Goal: Information Seeking & Learning: Learn about a topic

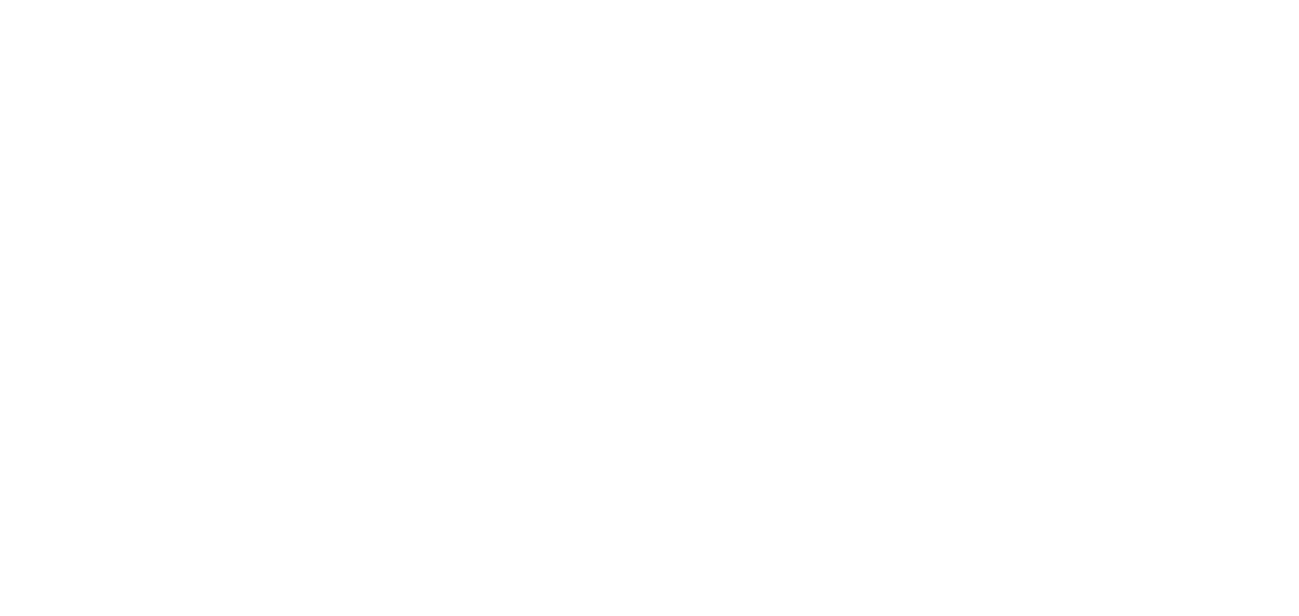
select select
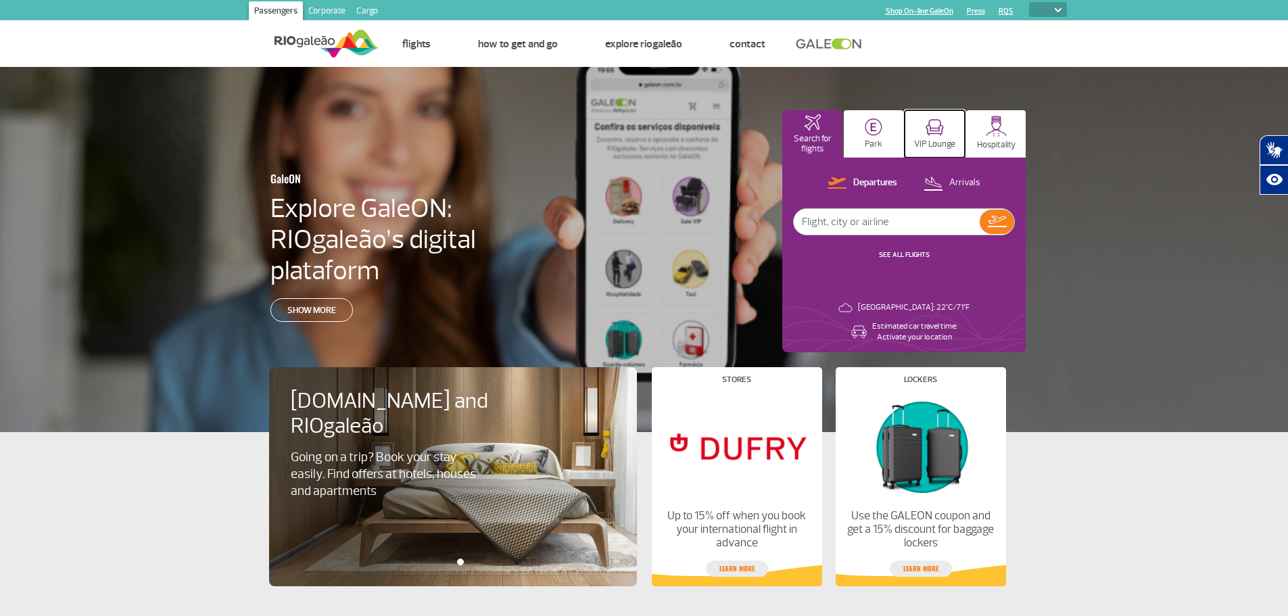
click at [937, 143] on p "VIP Lounge" at bounding box center [934, 144] width 41 height 10
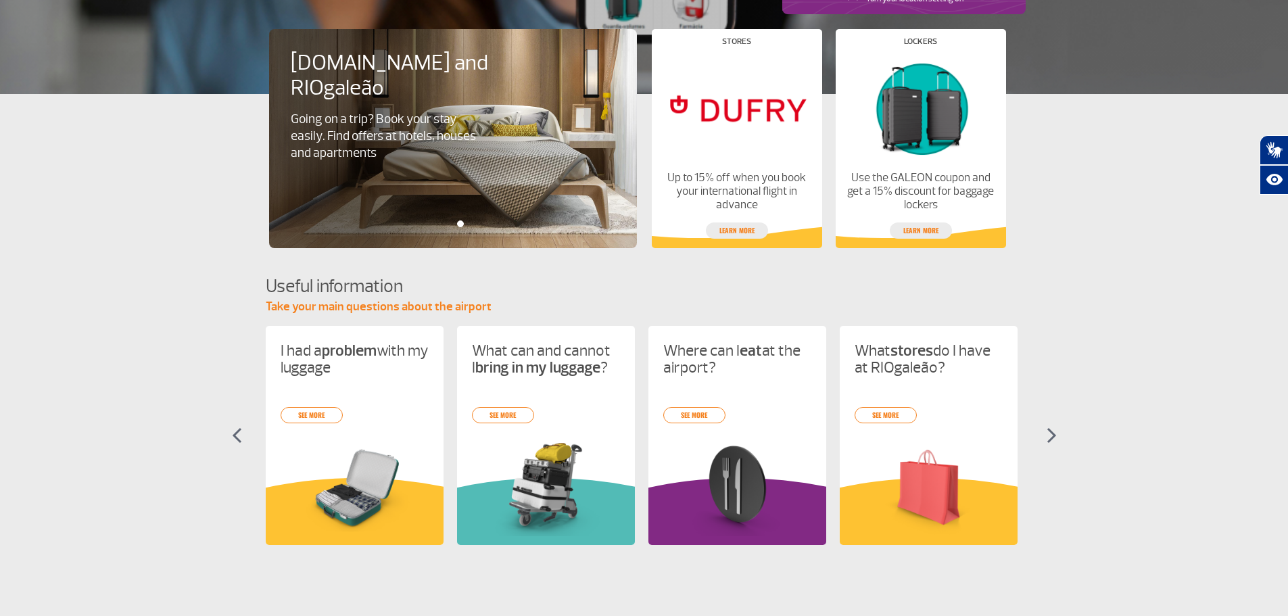
scroll to position [537, 0]
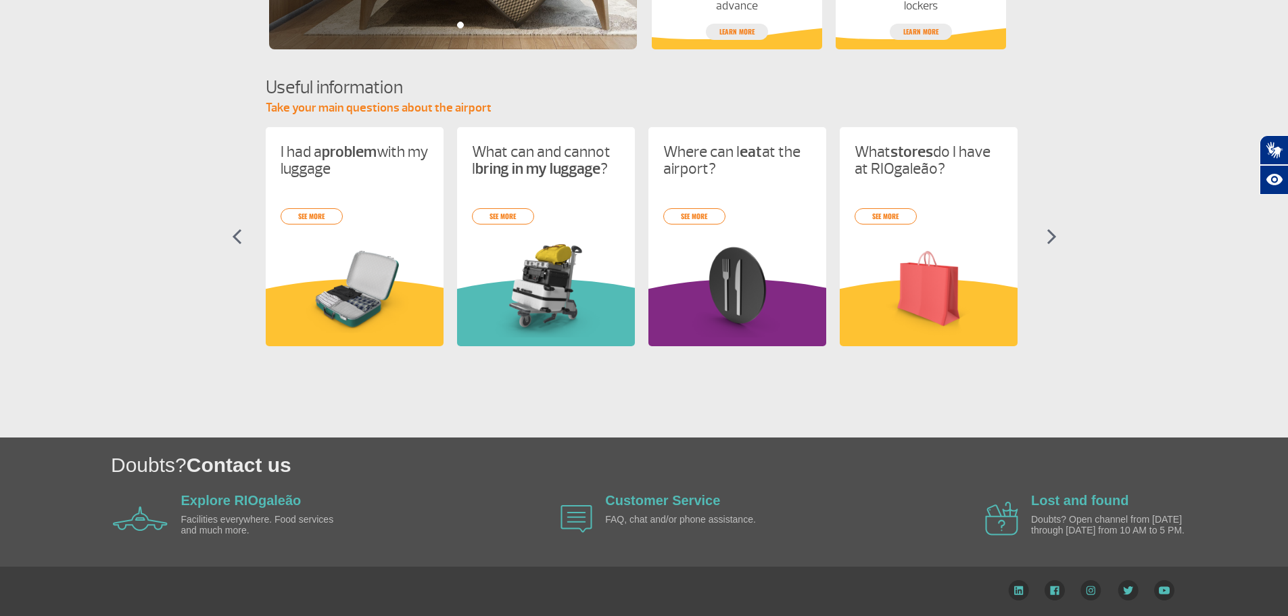
click at [1047, 235] on img at bounding box center [1052, 237] width 10 height 16
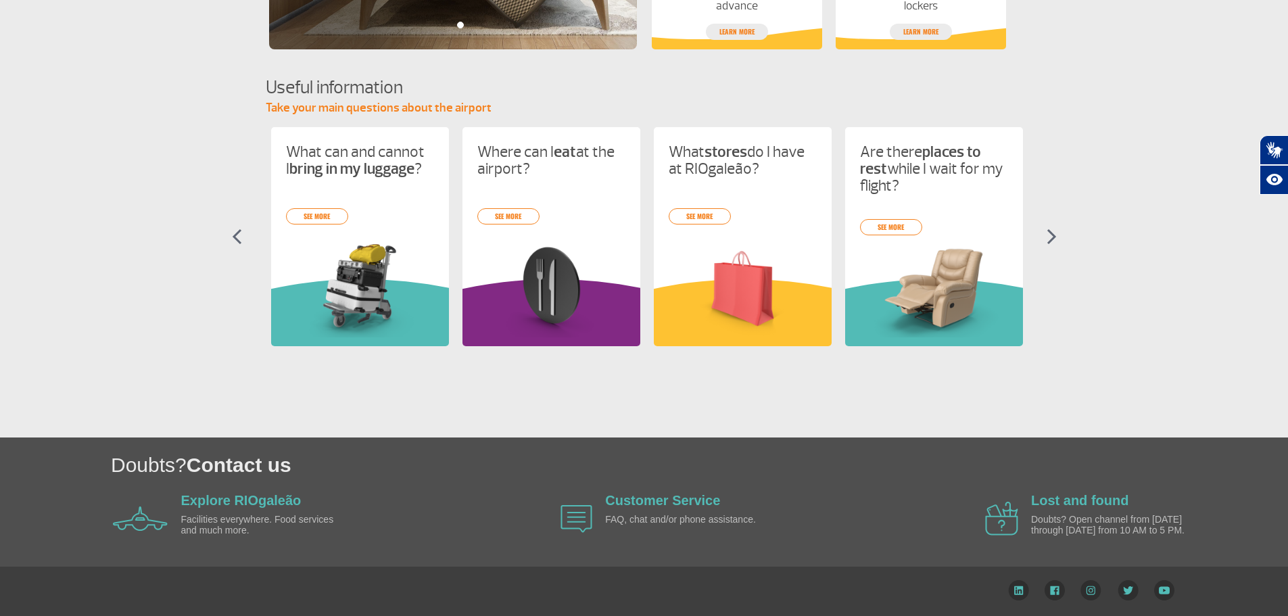
scroll to position [0, 191]
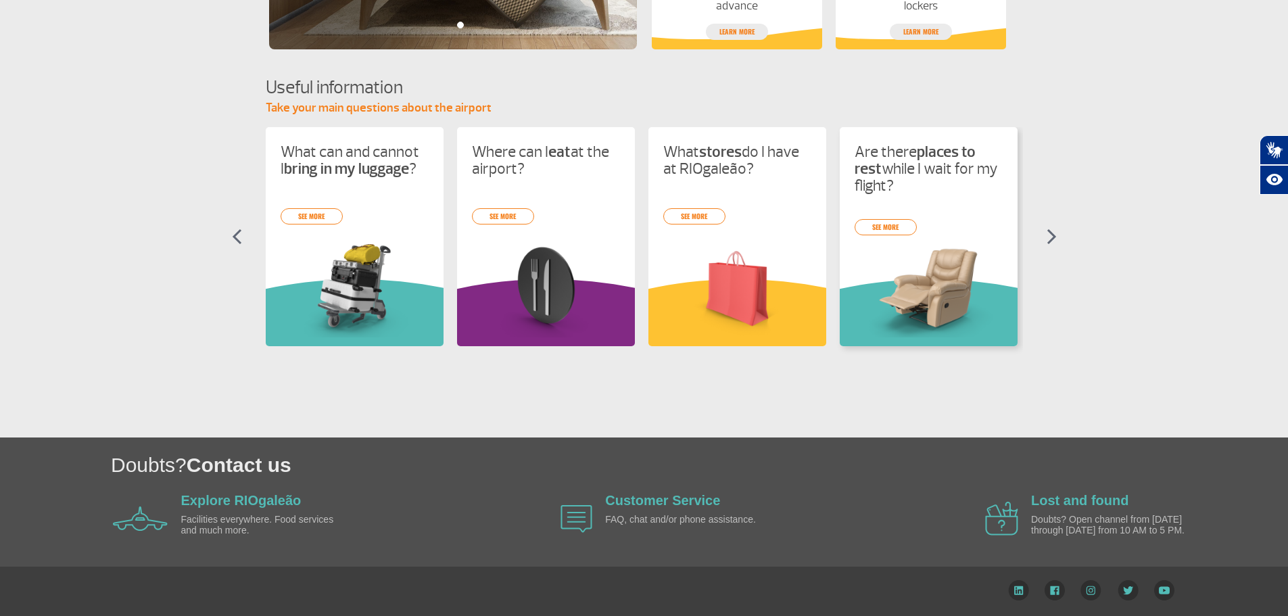
click at [1002, 245] on div "I had a problem with my luggage see more What can and cannot I bring in my lugg…" at bounding box center [645, 248] width 758 height 243
click at [879, 231] on link "see more" at bounding box center [886, 227] width 62 height 16
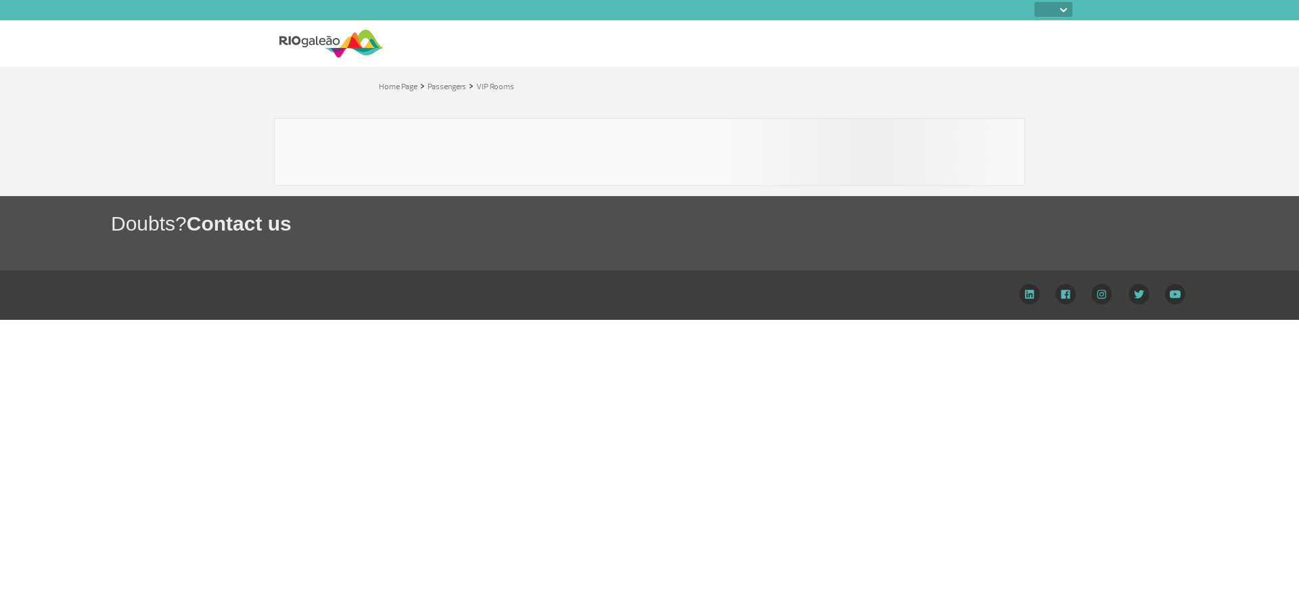
select select
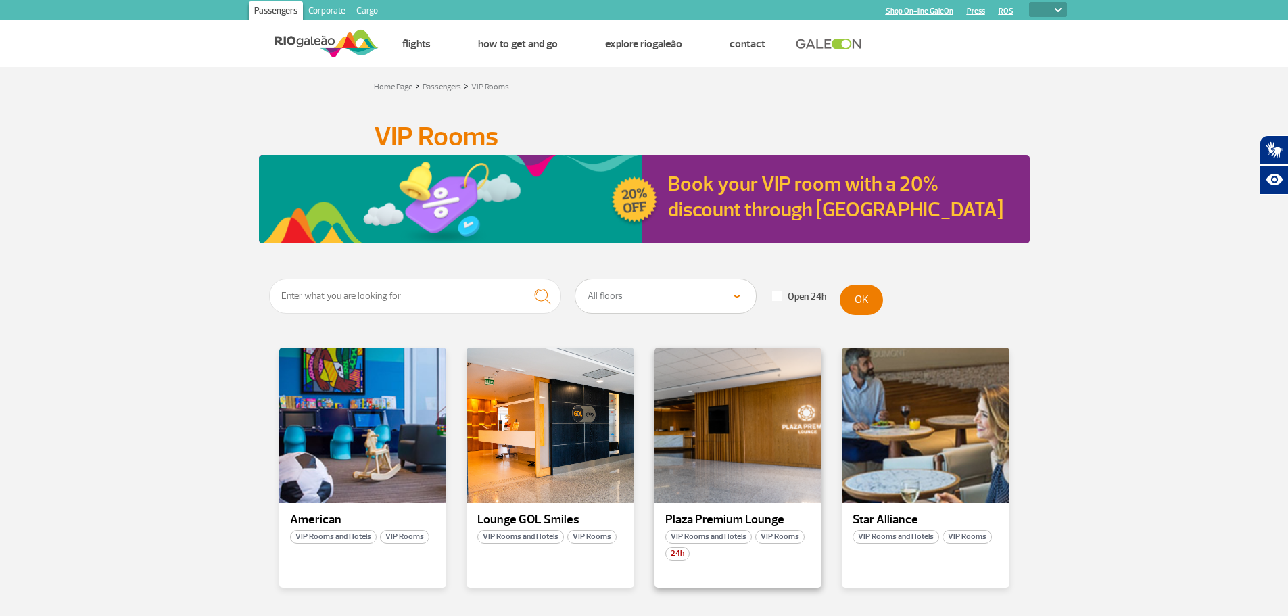
click at [729, 564] on div "Plaza Premium Lounge VIP Rooms and Hotels VIP Rooms 24h" at bounding box center [739, 468] width 168 height 240
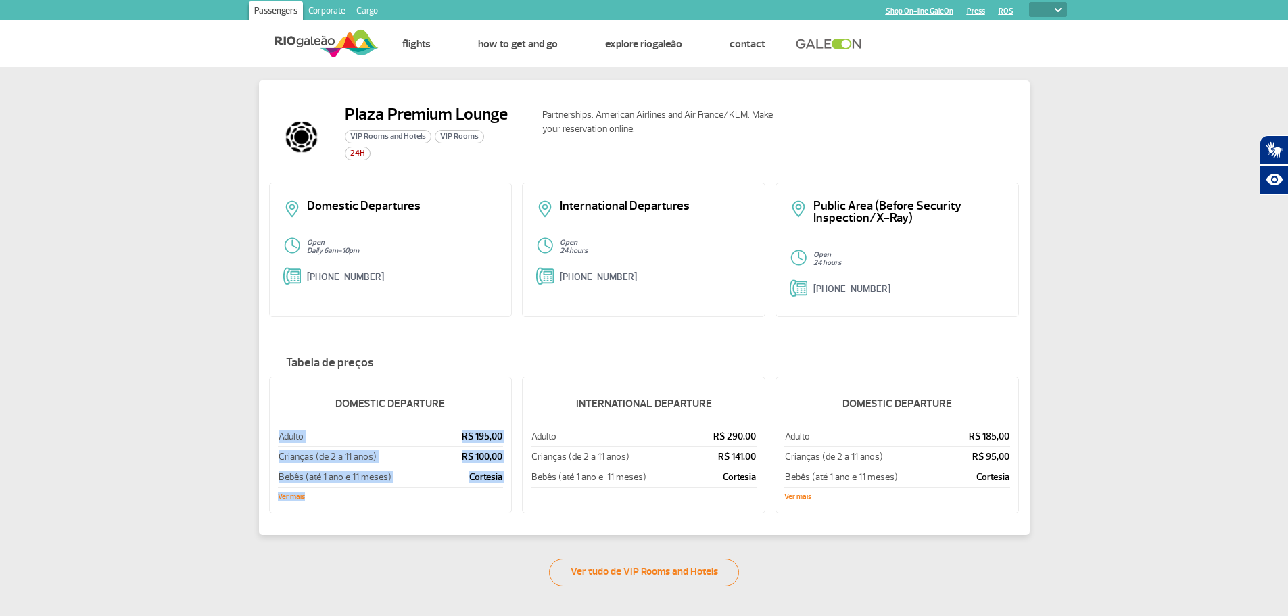
drag, startPoint x: 274, startPoint y: 437, endPoint x: 484, endPoint y: 509, distance: 221.8
click at [484, 509] on div "DOMESTIC DEPARTURE Adulto R$ 195,00 Crianças (de 2 a 11 anos) R$ 100,00 Bebês (…" at bounding box center [390, 445] width 243 height 137
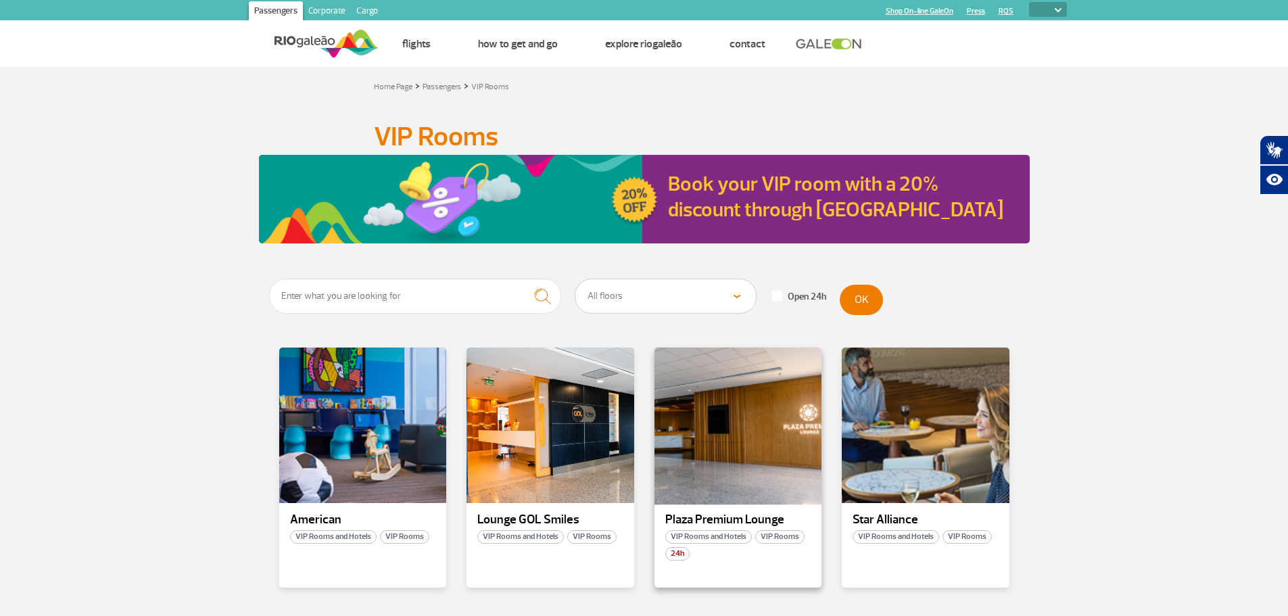
scroll to position [68, 0]
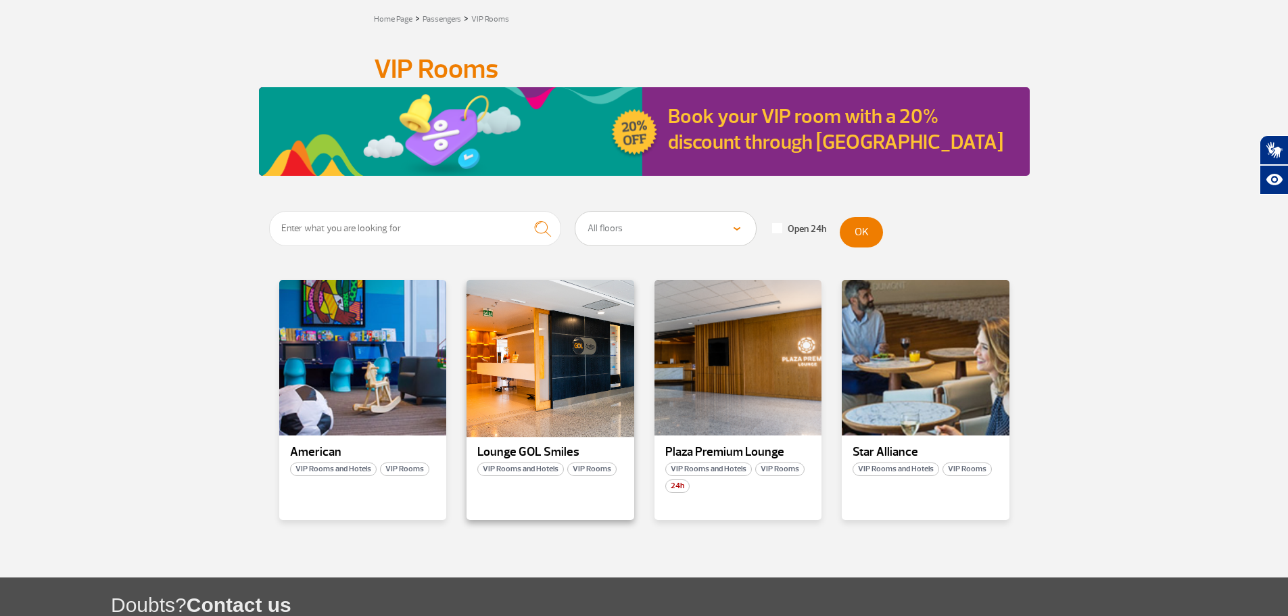
click at [567, 395] on div at bounding box center [550, 358] width 170 height 159
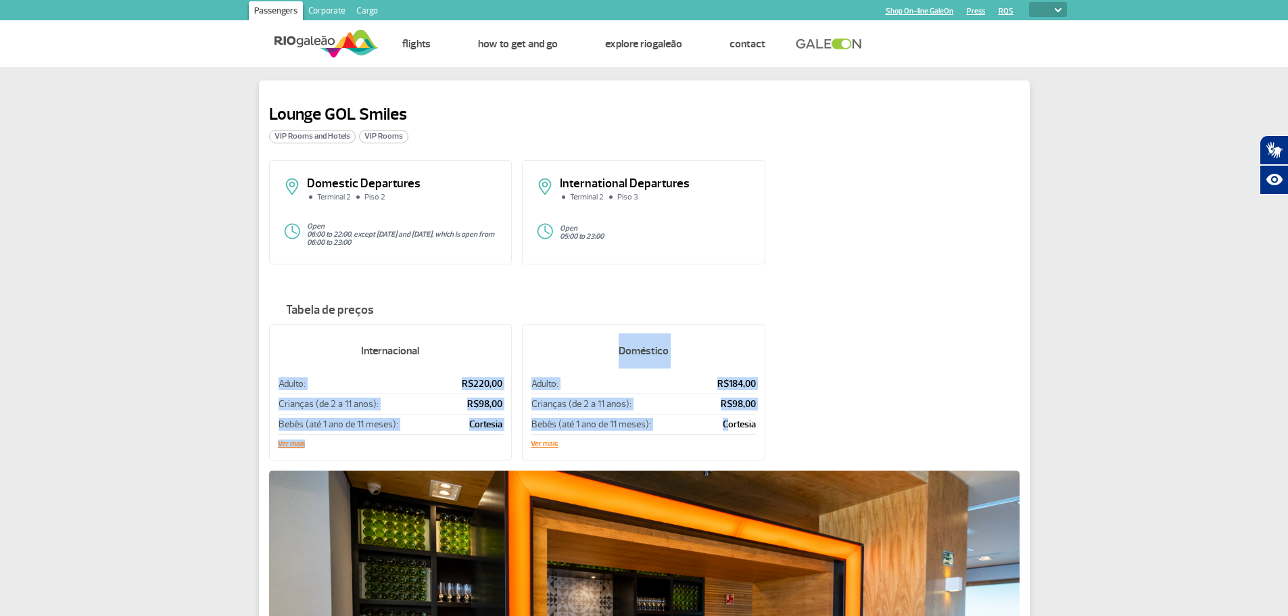
drag, startPoint x: 269, startPoint y: 381, endPoint x: 728, endPoint y: 434, distance: 462.2
click at [728, 434] on div "Internacional Adulto: R$220,00 Crianças (de 2 a 11 anos): R$98,00 Bebês (até 1 …" at bounding box center [644, 397] width 751 height 147
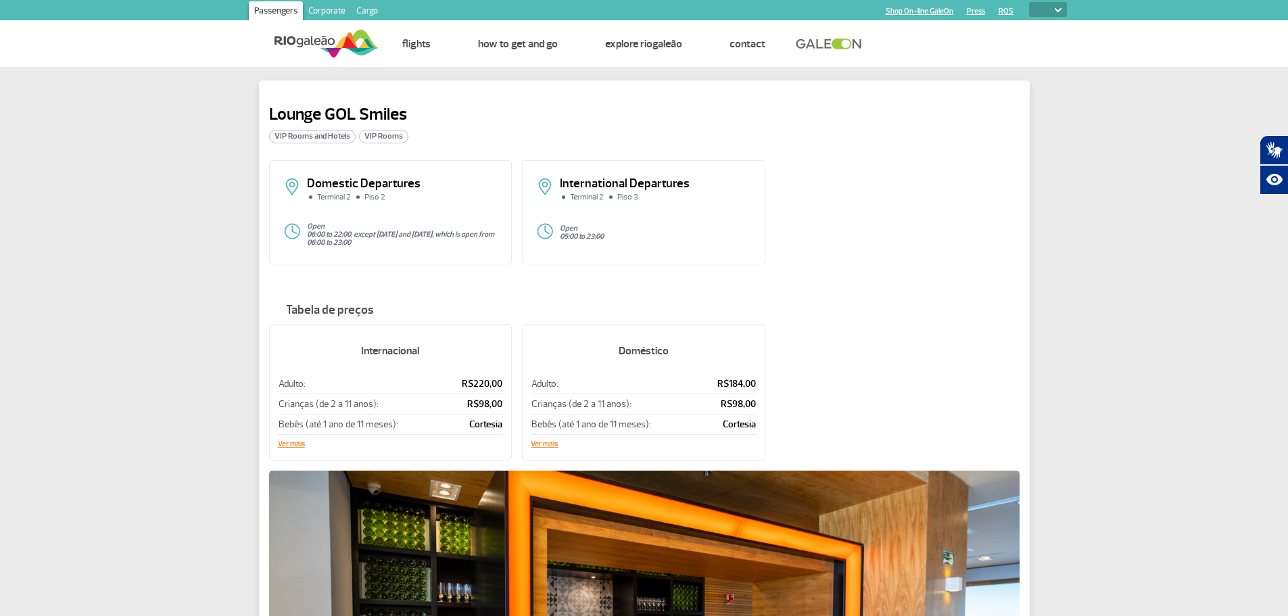
click at [716, 458] on div "Doméstico Adulto: R$184,00 Crianças (de 2 a 11 anos): R$98,00 Bebês (até 1 ano …" at bounding box center [643, 392] width 243 height 137
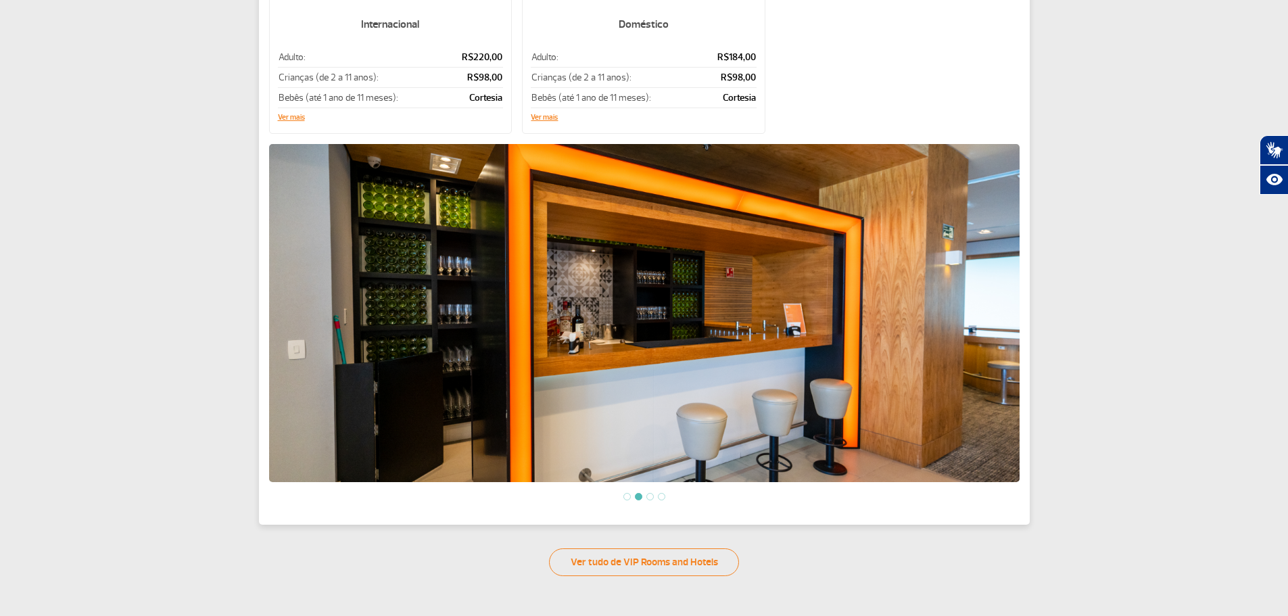
scroll to position [338, 0]
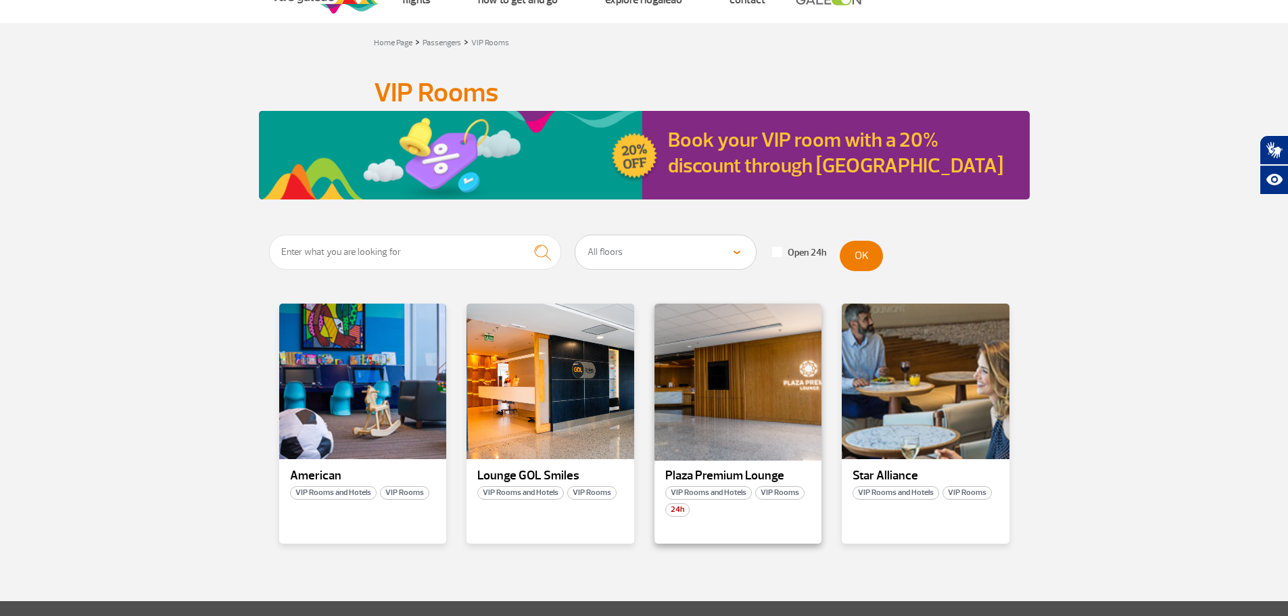
scroll to position [68, 0]
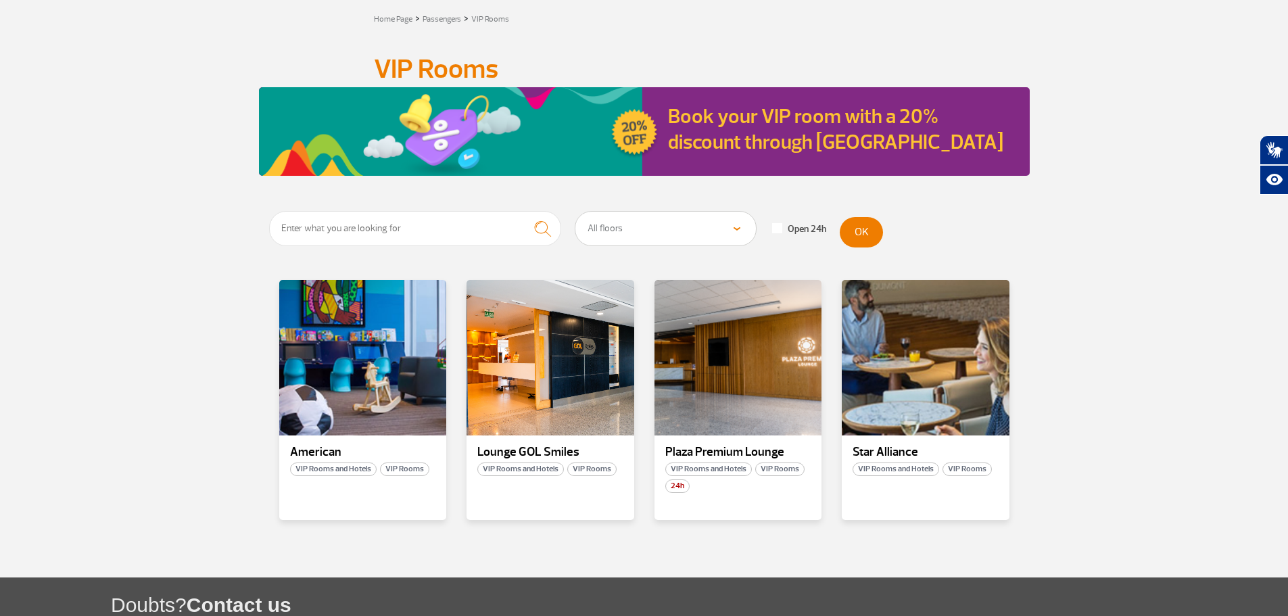
click at [1227, 350] on section "All floors Public Area (Before Security Inspection/X-Ray) Public Area Arrivals …" at bounding box center [644, 394] width 1288 height 367
